Goal: Information Seeking & Learning: Learn about a topic

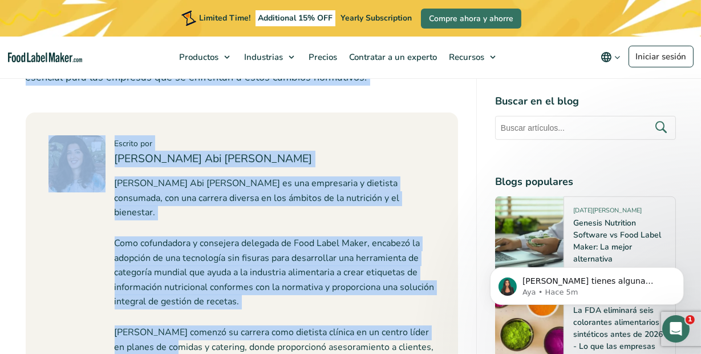
scroll to position [6212, 0]
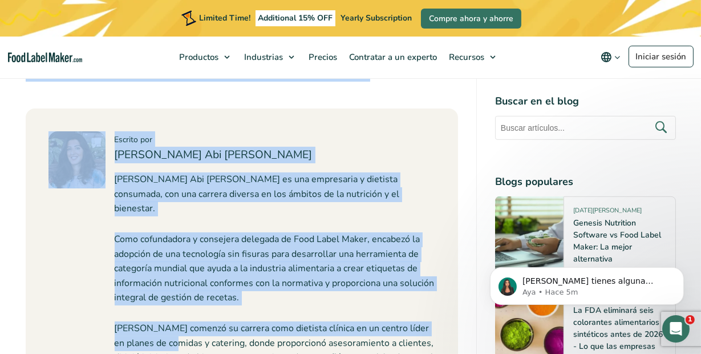
drag, startPoint x: 26, startPoint y: 151, endPoint x: 360, endPoint y: 86, distance: 340.5
click at [312, 103] on icon at bounding box center [314, 103] width 8 height 8
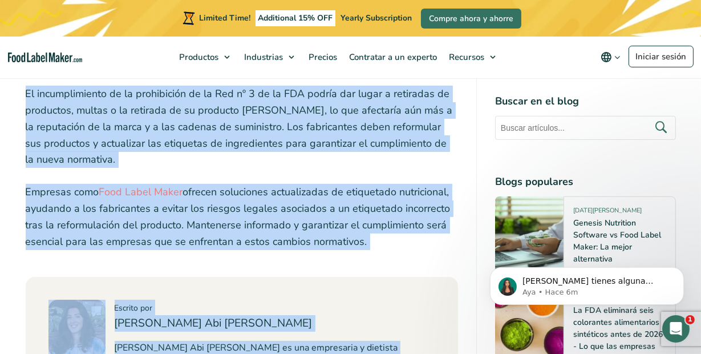
scroll to position [6041, 0]
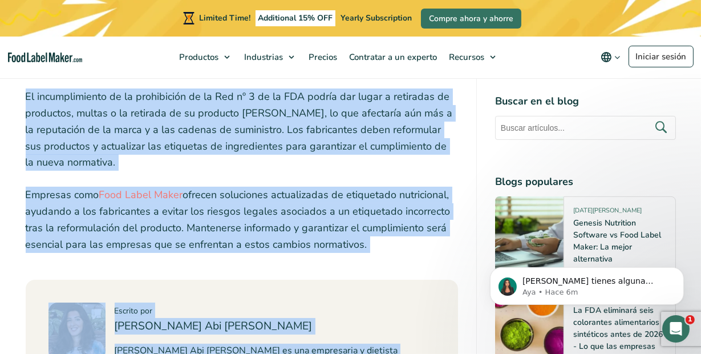
copy div "Lo ipsumdolo sita co 5 ad el seddoei temporinc utlaboree doloremag aliquaenimad…"
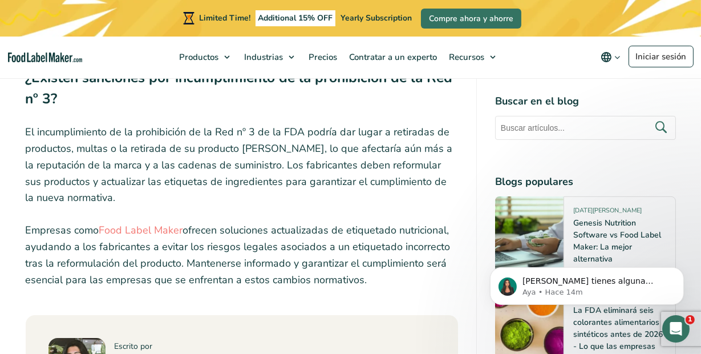
scroll to position [6104, 0]
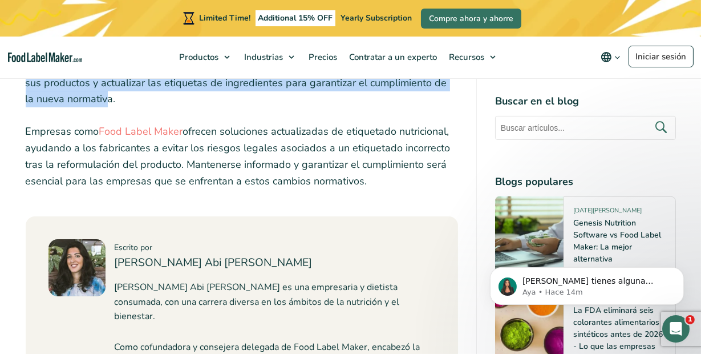
drag, startPoint x: 25, startPoint y: 99, endPoint x: 114, endPoint y: 106, distance: 89.3
copy div "Lo ipsumdolo sita co 5 ad el seddoei temporinc utlaboree doloremag aliquaenimad…"
